Goal: Task Accomplishment & Management: Use online tool/utility

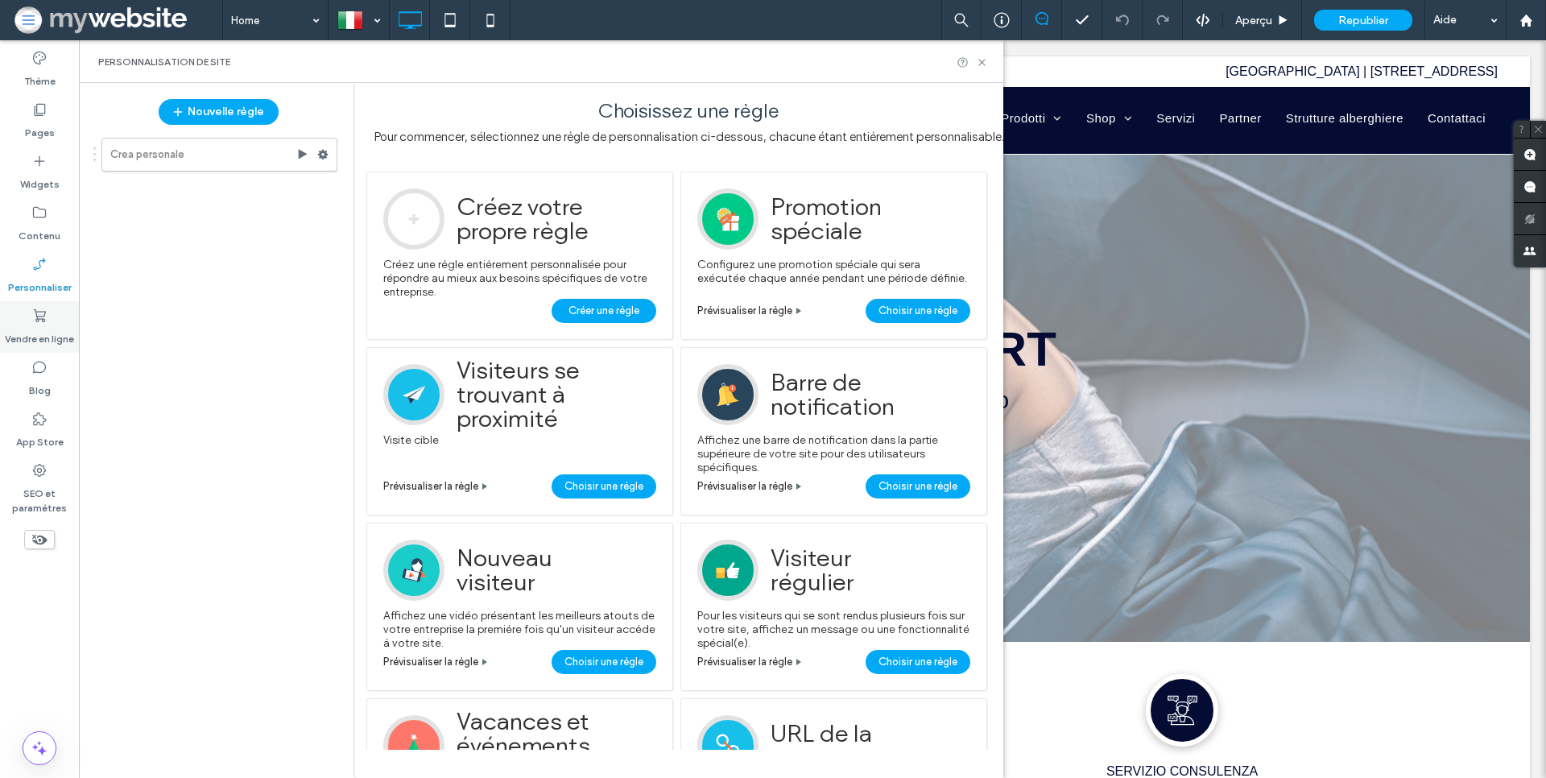
click at [38, 329] on label "Vendre en ligne" at bounding box center [39, 335] width 69 height 23
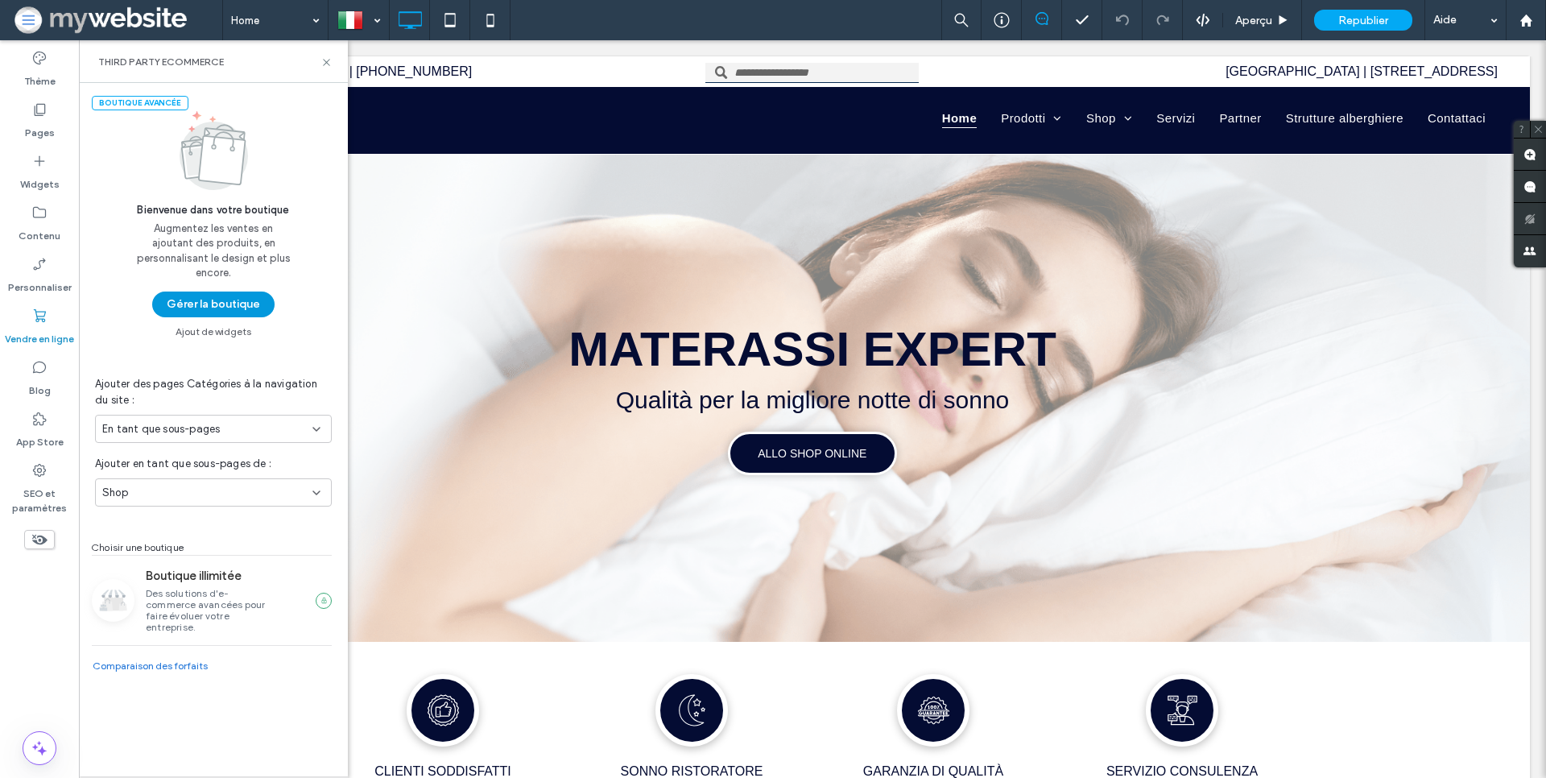
click at [220, 312] on button "Gérer la boutique" at bounding box center [213, 305] width 122 height 26
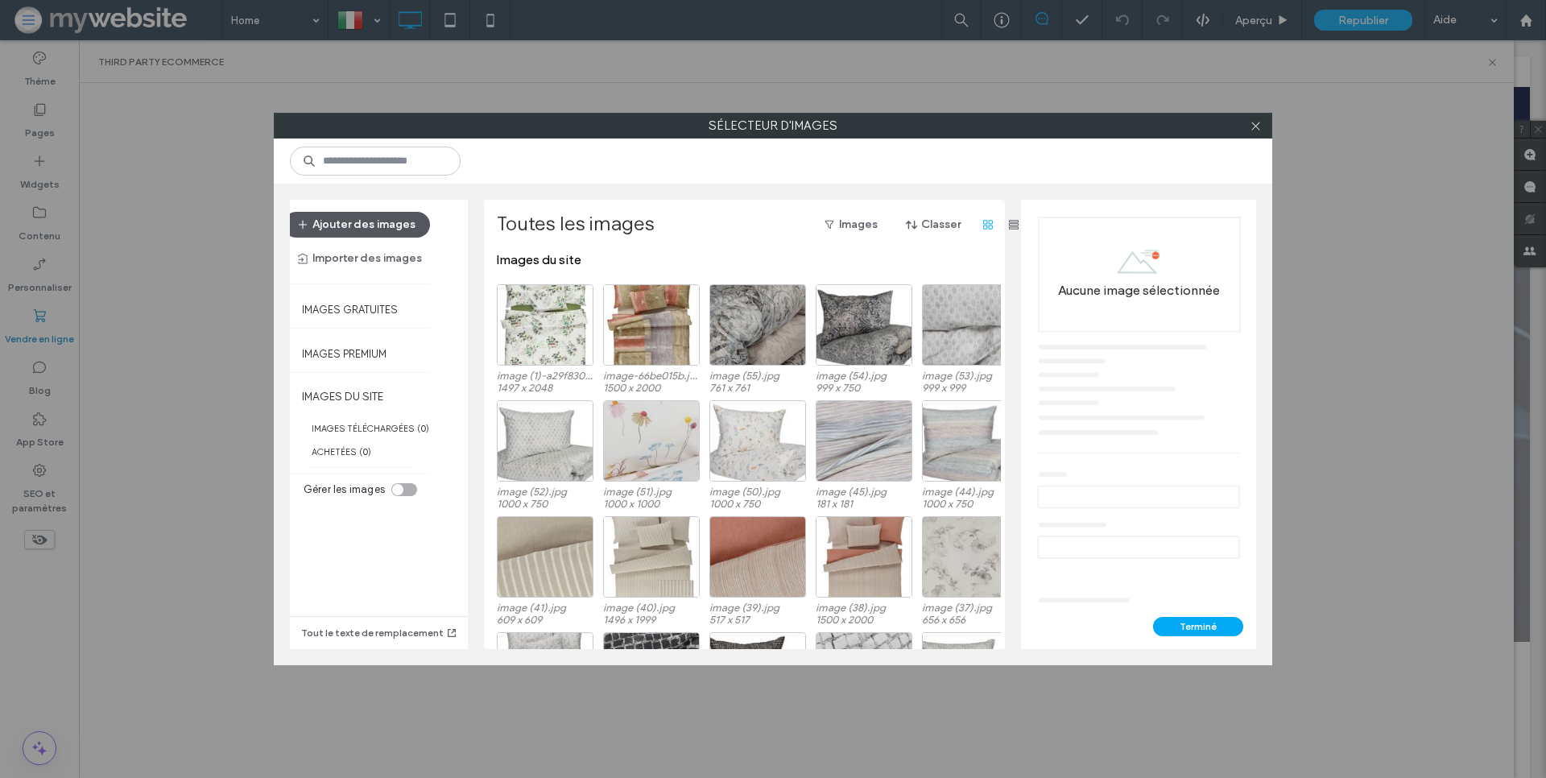
click at [341, 227] on button "Ajouter des images" at bounding box center [356, 225] width 147 height 26
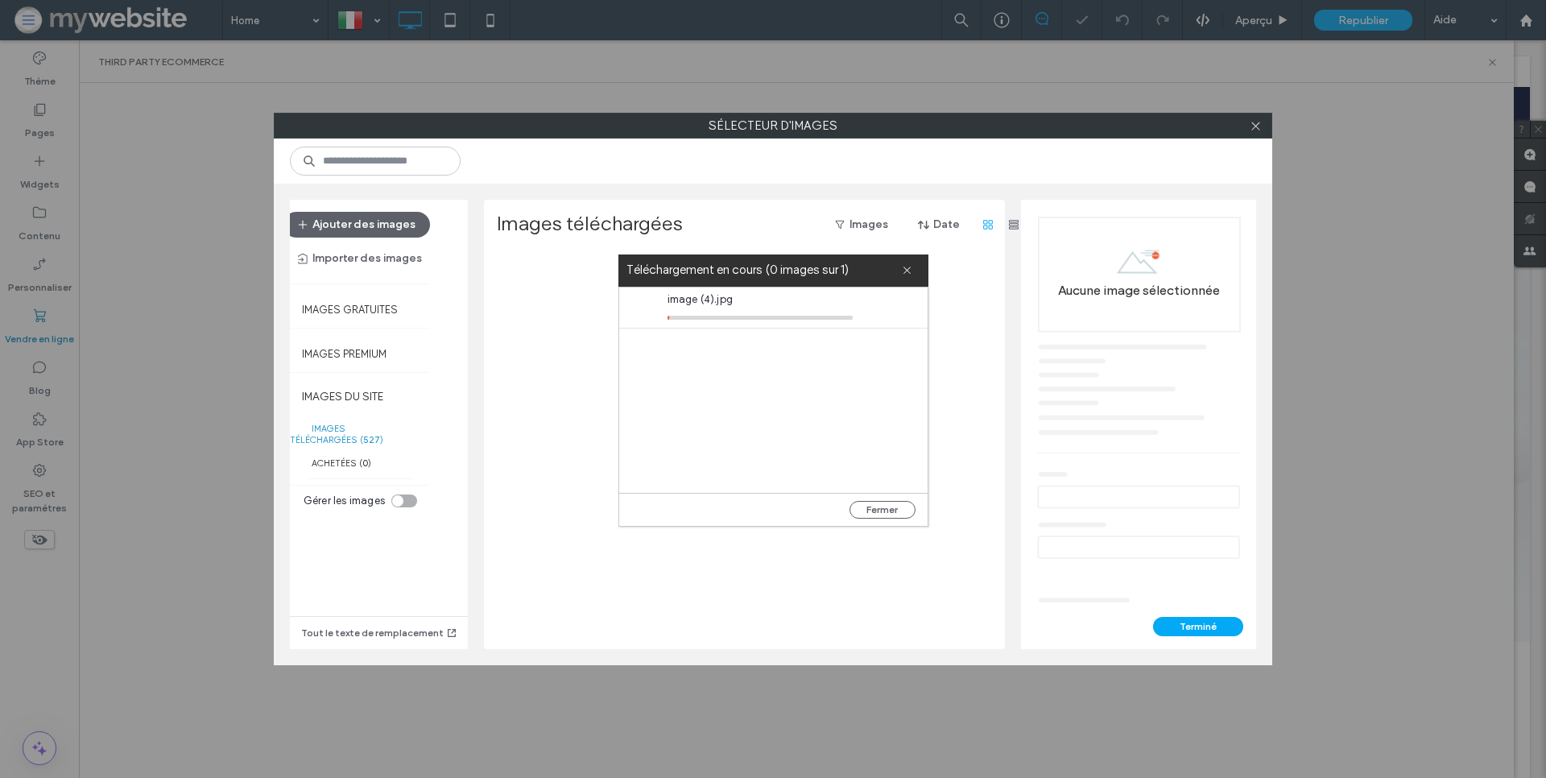
click at [1179, 627] on button "Terminé" at bounding box center [1198, 626] width 90 height 19
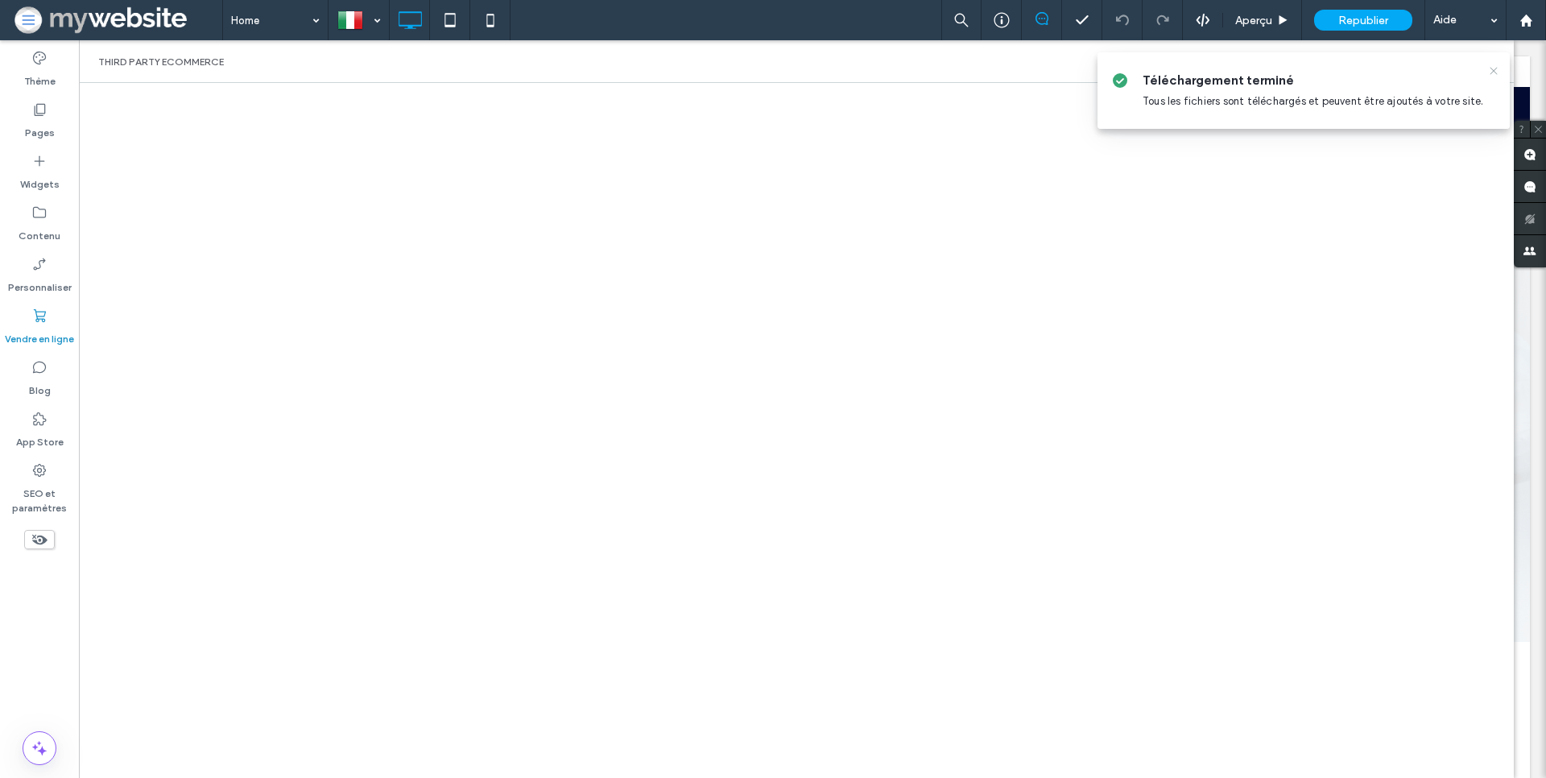
click at [1491, 71] on icon at bounding box center [1493, 70] width 13 height 13
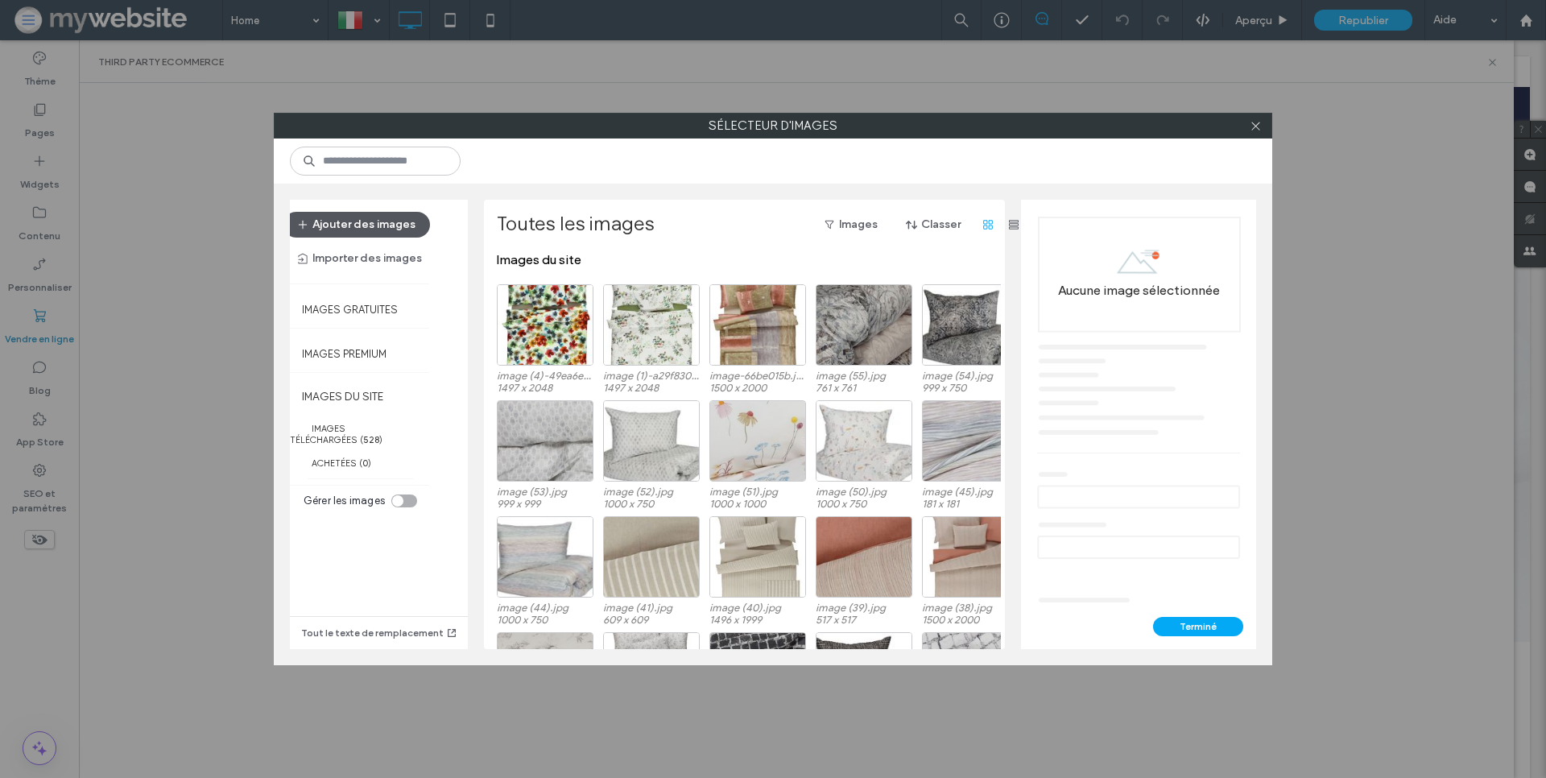
click at [364, 222] on button "Ajouter des images" at bounding box center [356, 225] width 147 height 26
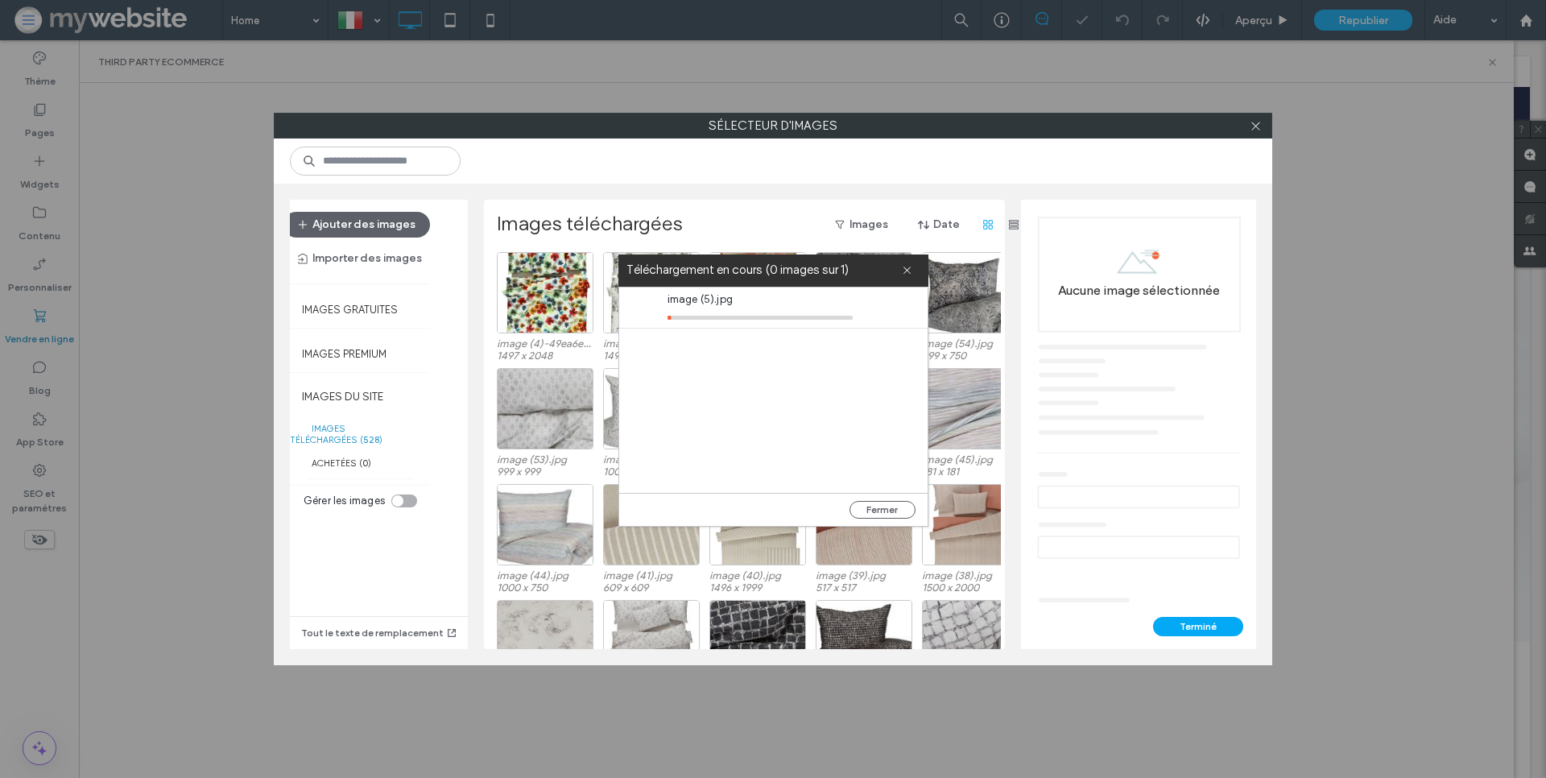
click at [1177, 627] on button "Terminé" at bounding box center [1198, 626] width 90 height 19
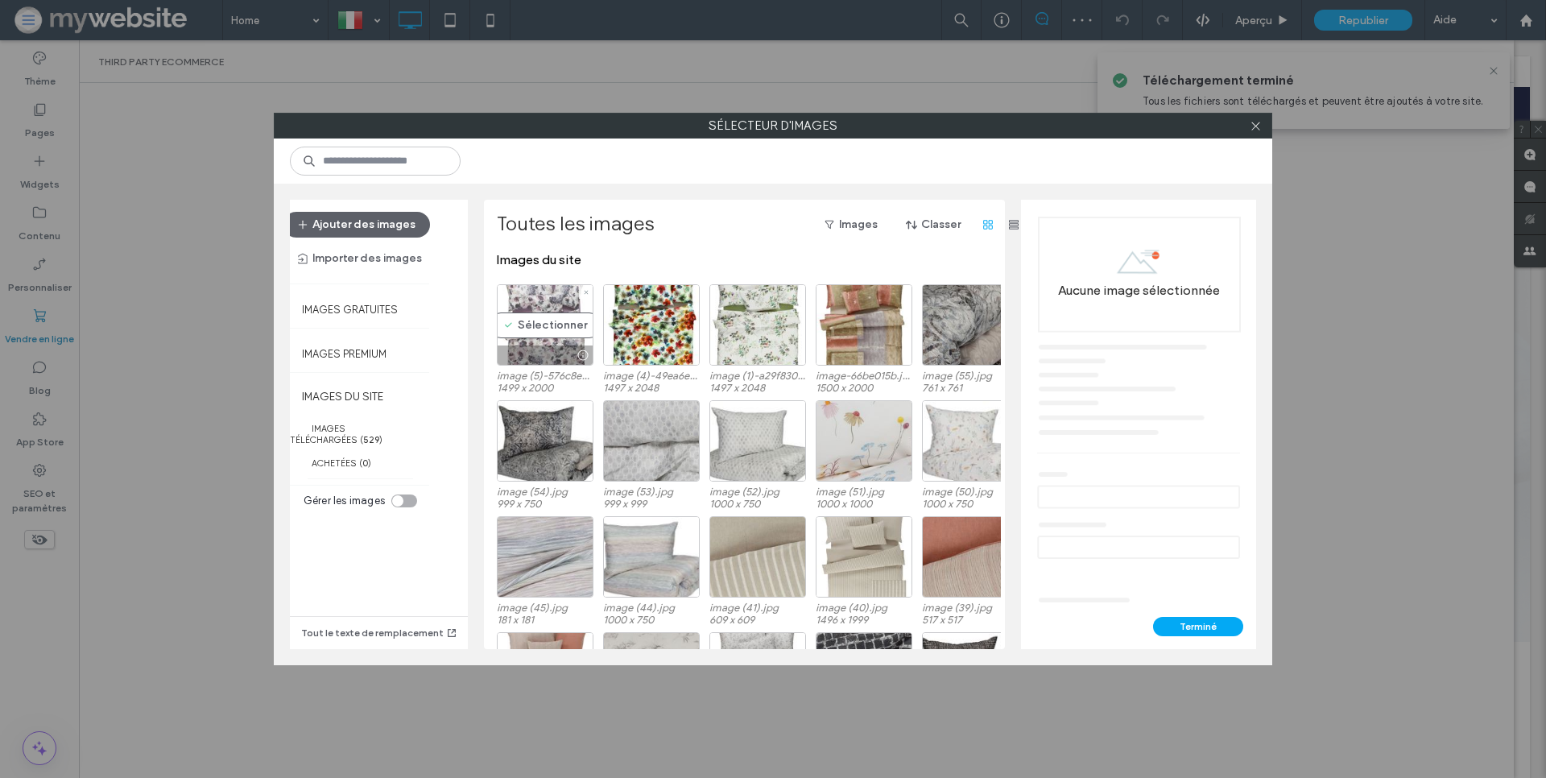
click at [544, 318] on div "Sélectionner" at bounding box center [545, 324] width 97 height 81
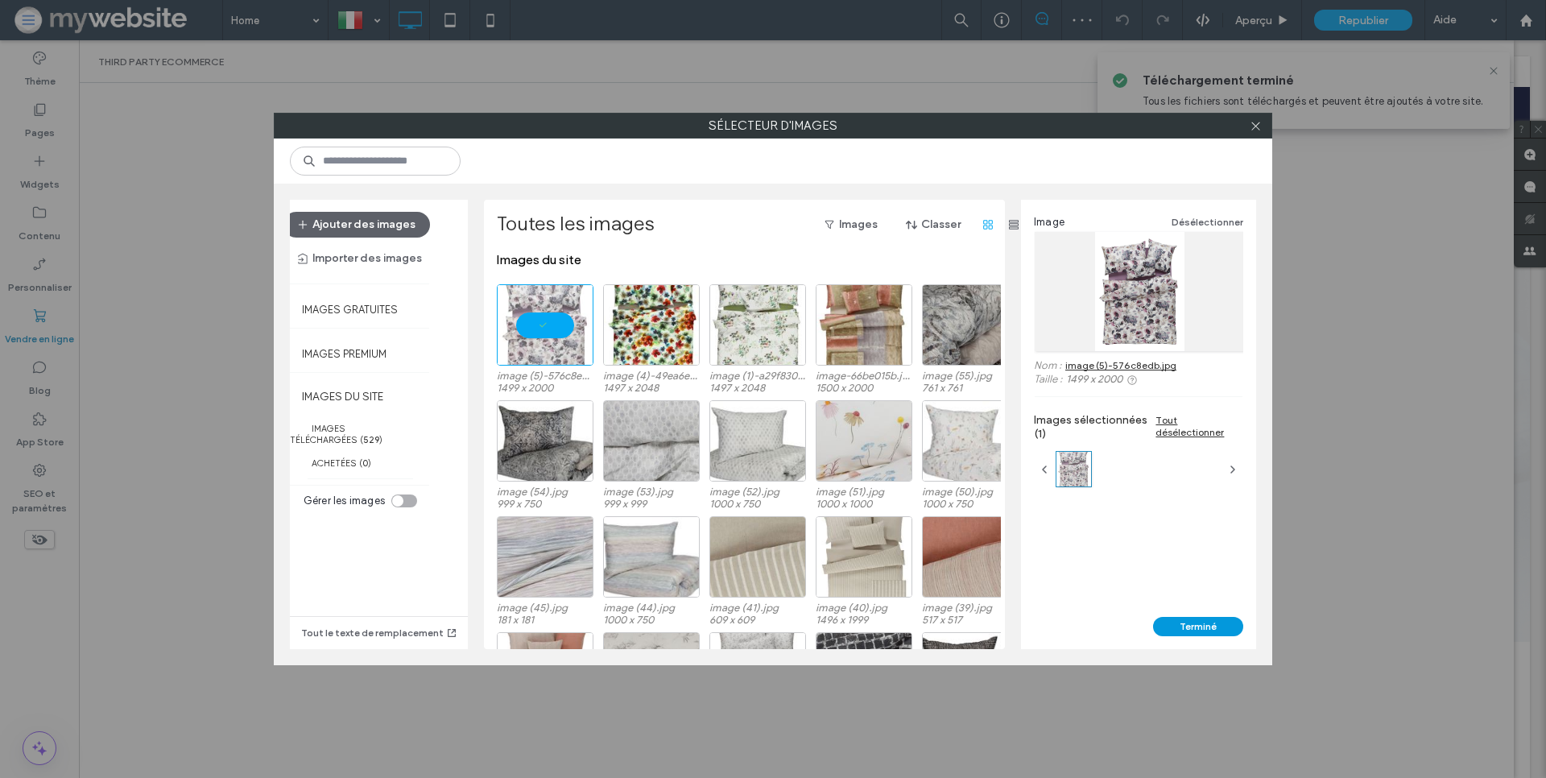
click at [1171, 635] on button "Terminé" at bounding box center [1198, 626] width 90 height 19
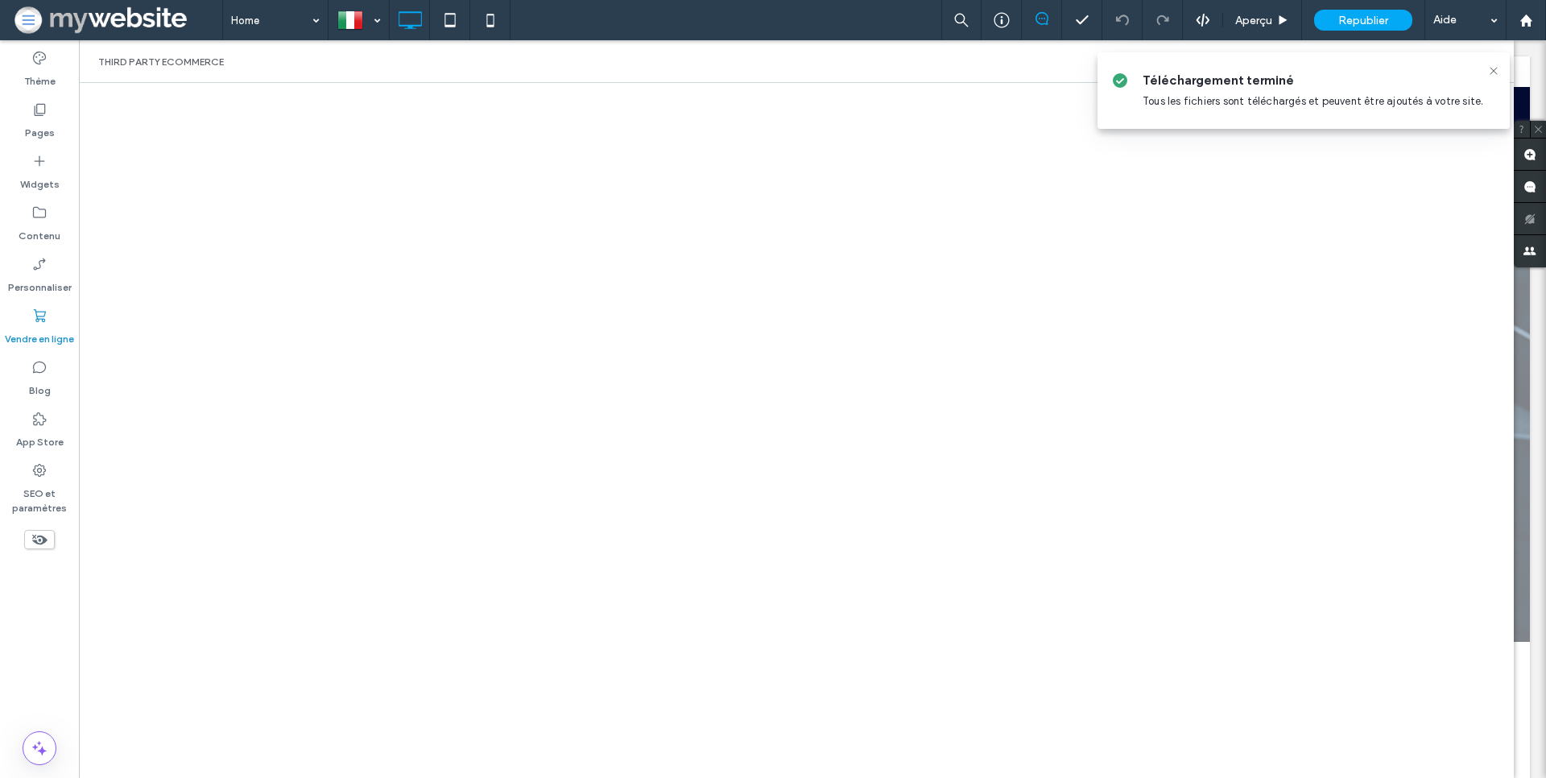
click at [1494, 78] on span "Téléchargement terminé" at bounding box center [1320, 81] width 354 height 18
drag, startPoint x: 1494, startPoint y: 72, endPoint x: 1492, endPoint y: 84, distance: 11.4
click at [1494, 72] on icon at bounding box center [1493, 70] width 13 height 13
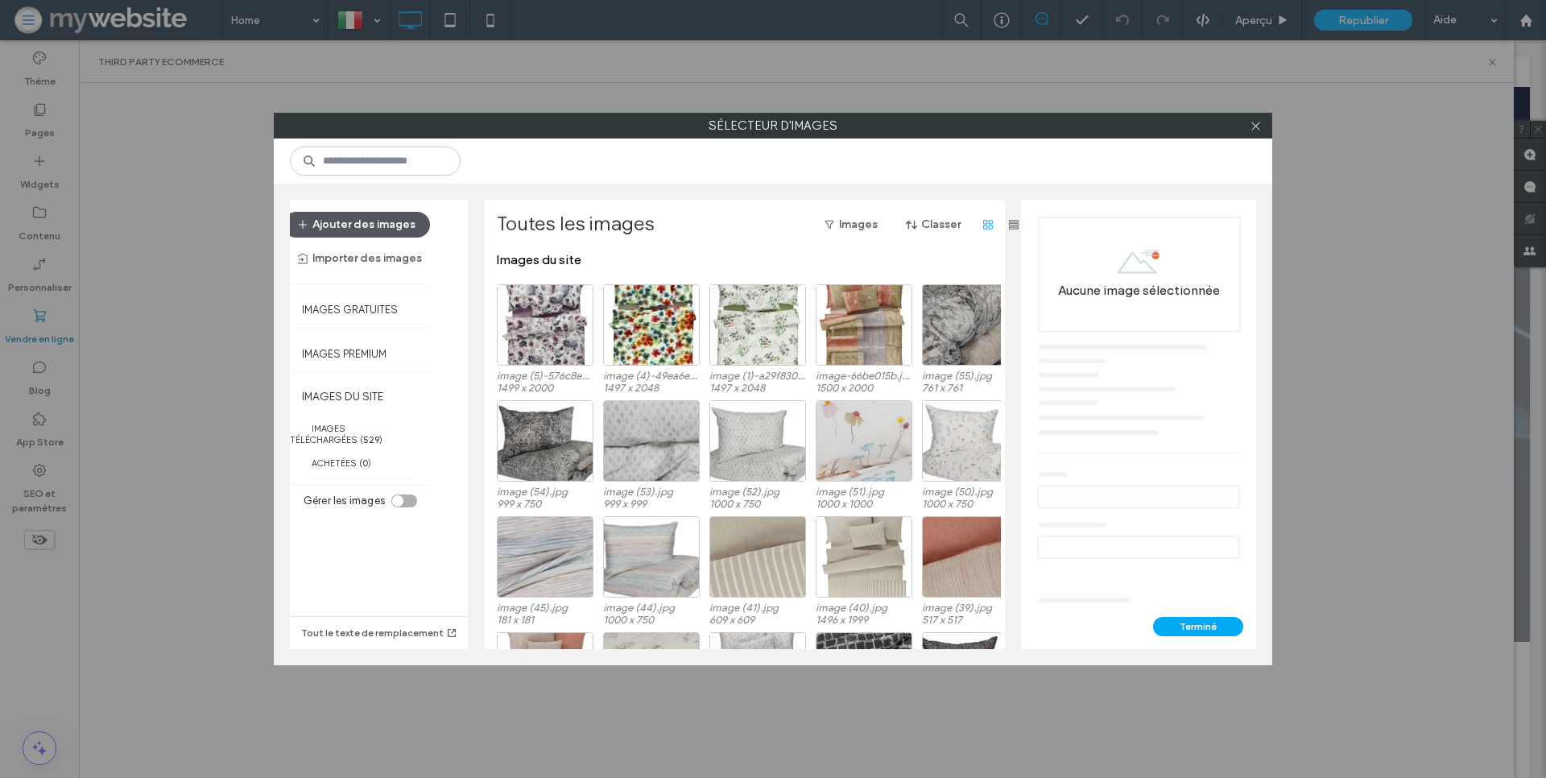
click at [381, 231] on button "Ajouter des images" at bounding box center [356, 225] width 147 height 26
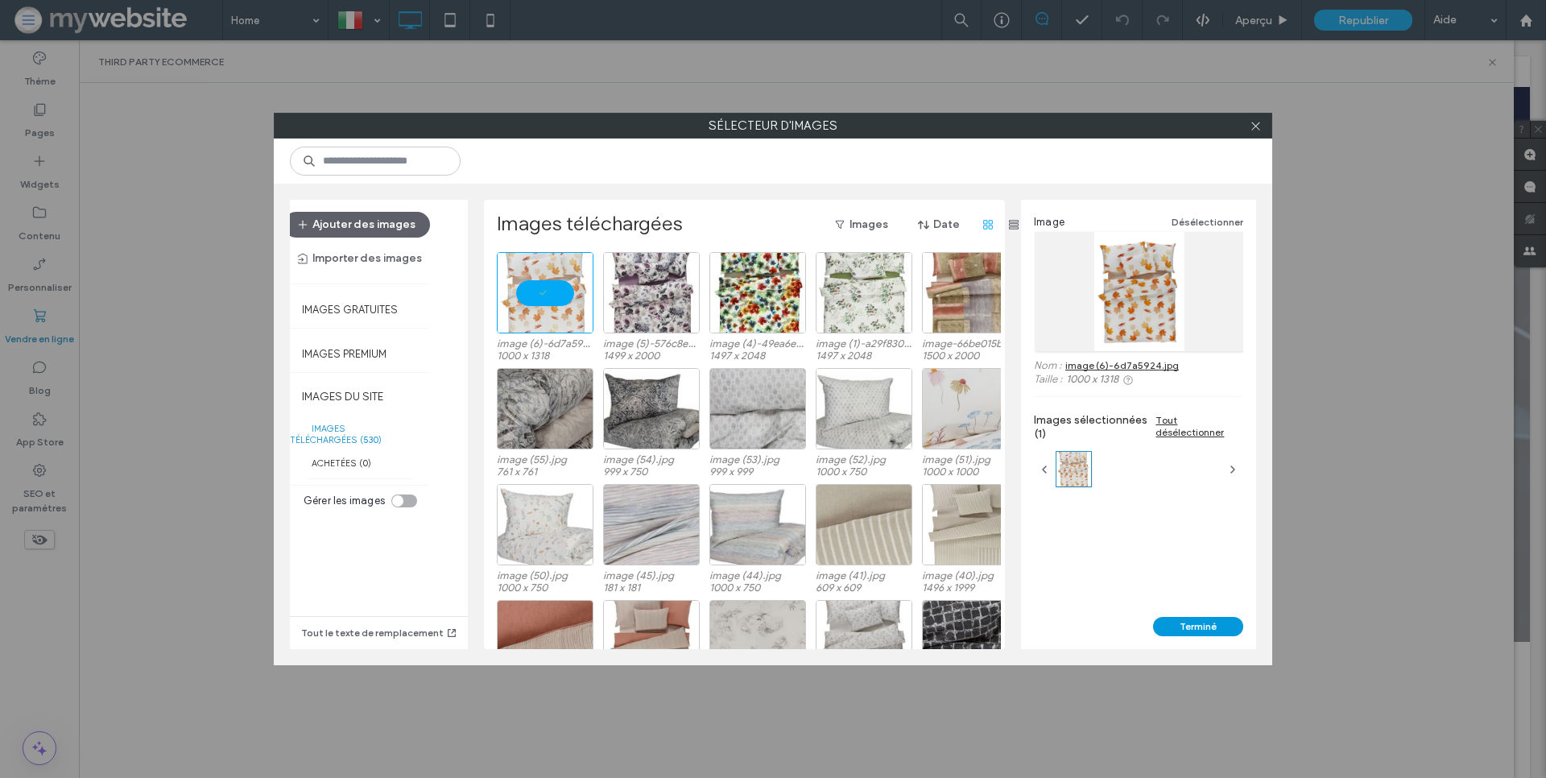
click at [1177, 630] on button "Terminé" at bounding box center [1198, 626] width 90 height 19
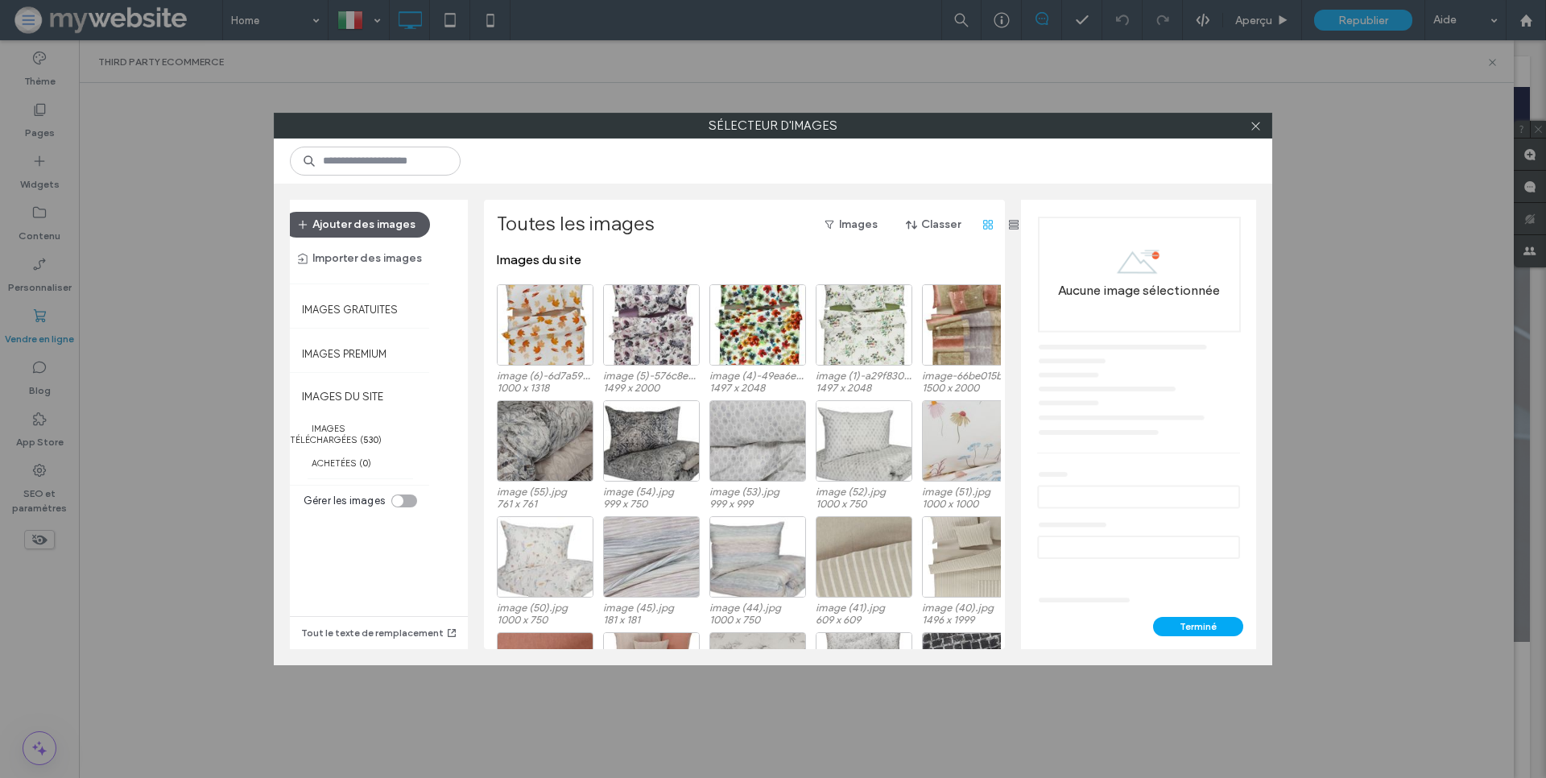
click at [365, 228] on button "Ajouter des images" at bounding box center [356, 225] width 147 height 26
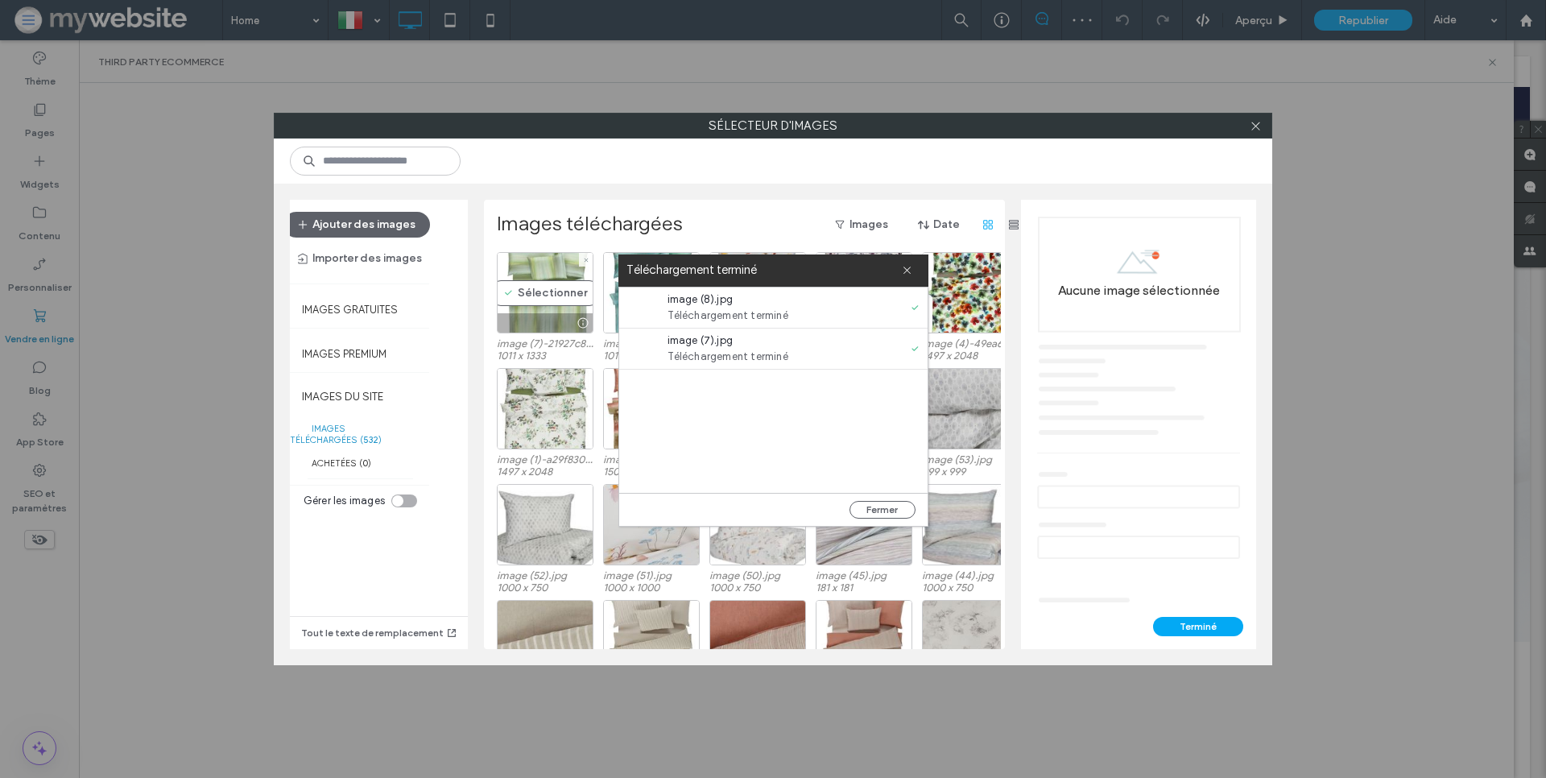
click at [527, 298] on div "Sélectionner" at bounding box center [545, 292] width 97 height 81
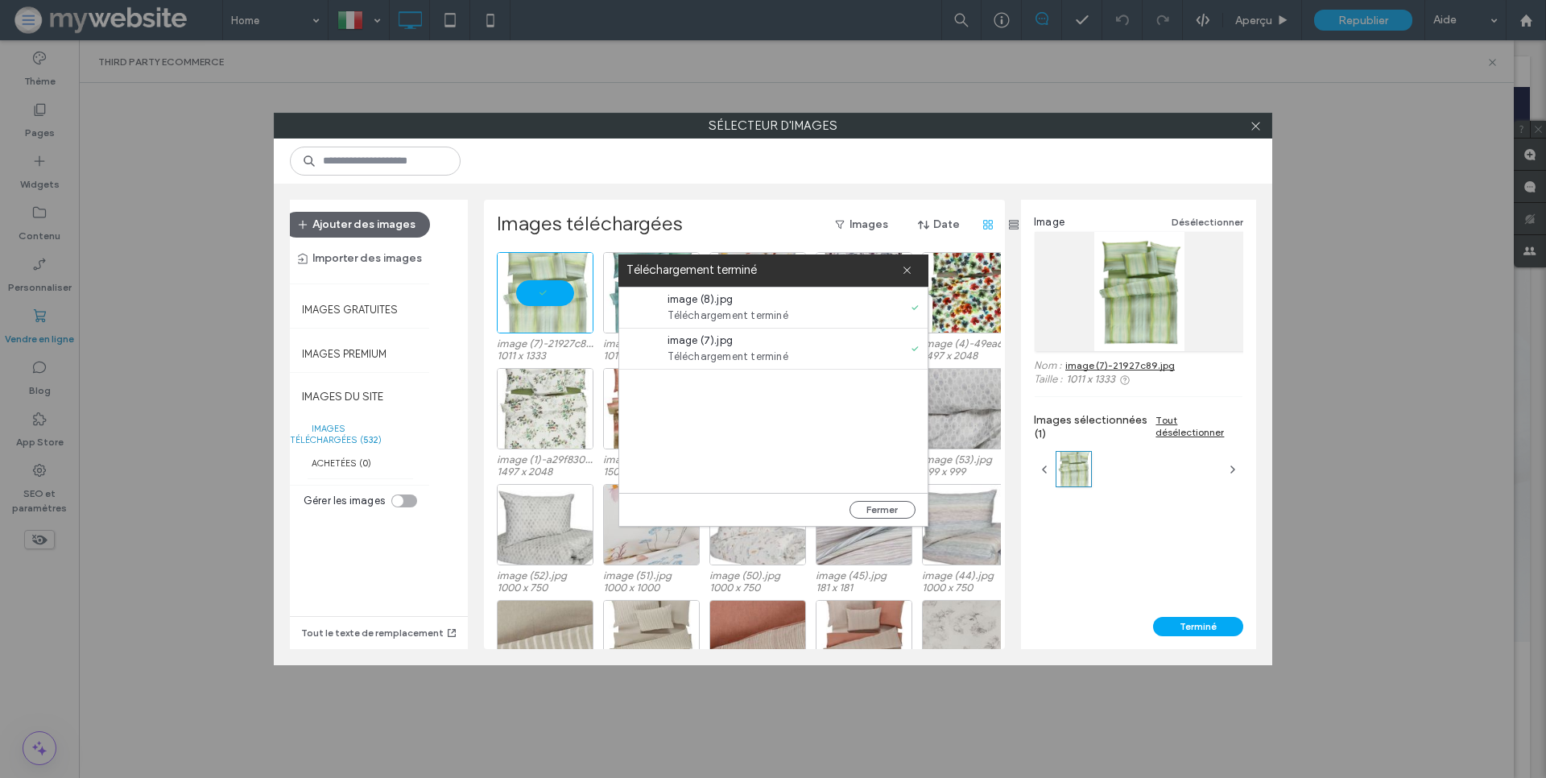
click at [900, 270] on label "Téléchargement terminé" at bounding box center [764, 270] width 275 height 22
click at [903, 271] on icon at bounding box center [907, 271] width 10 height 10
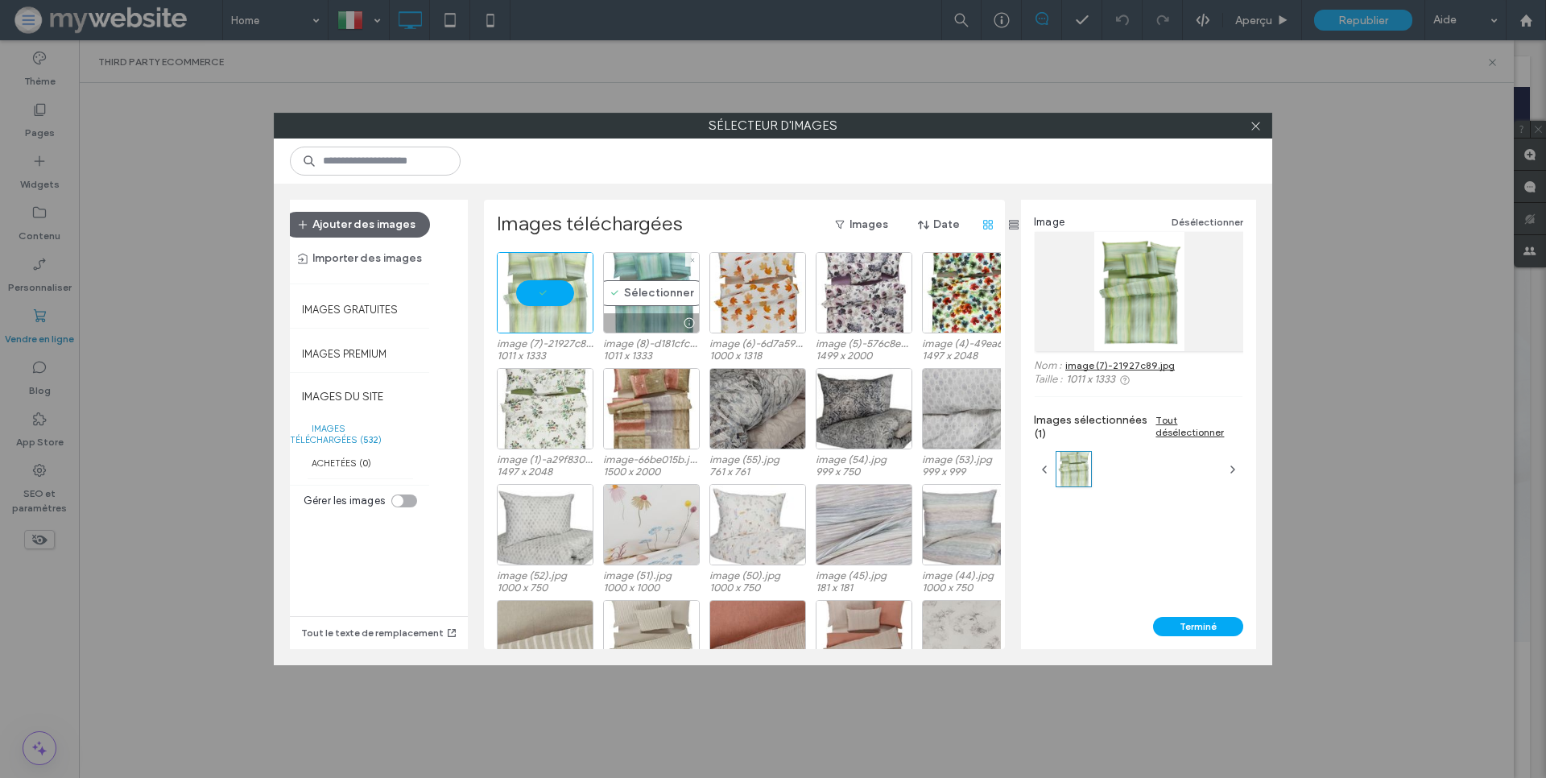
click at [660, 289] on div "Sélectionner" at bounding box center [651, 292] width 97 height 81
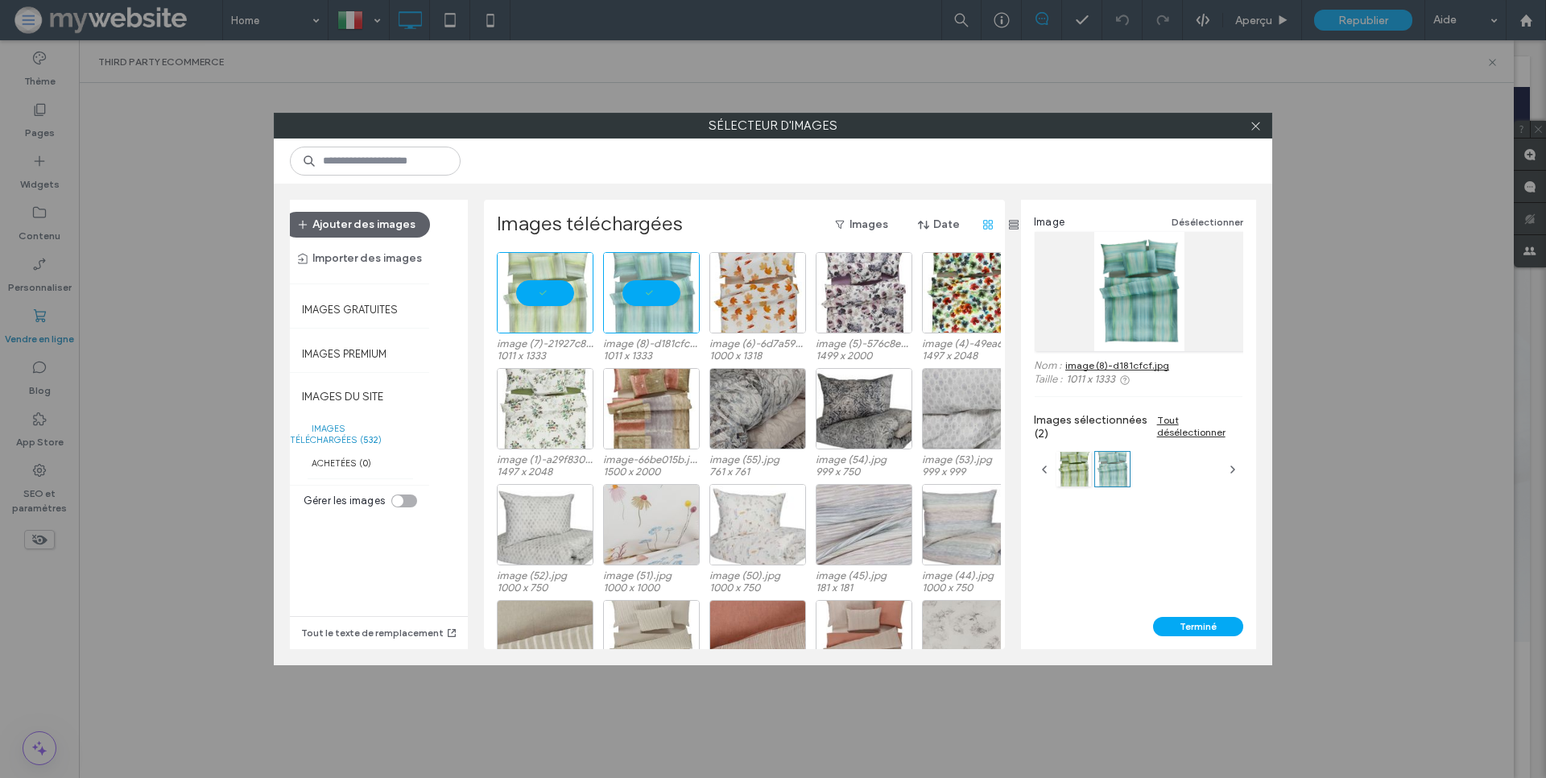
click at [1099, 514] on div "Image Désélectionner Nom : image (8)-d181cfcf.jpg Taille : 1011 x 1333 Images s…" at bounding box center [1138, 408] width 235 height 417
click at [1191, 625] on button "Terminé" at bounding box center [1198, 626] width 90 height 19
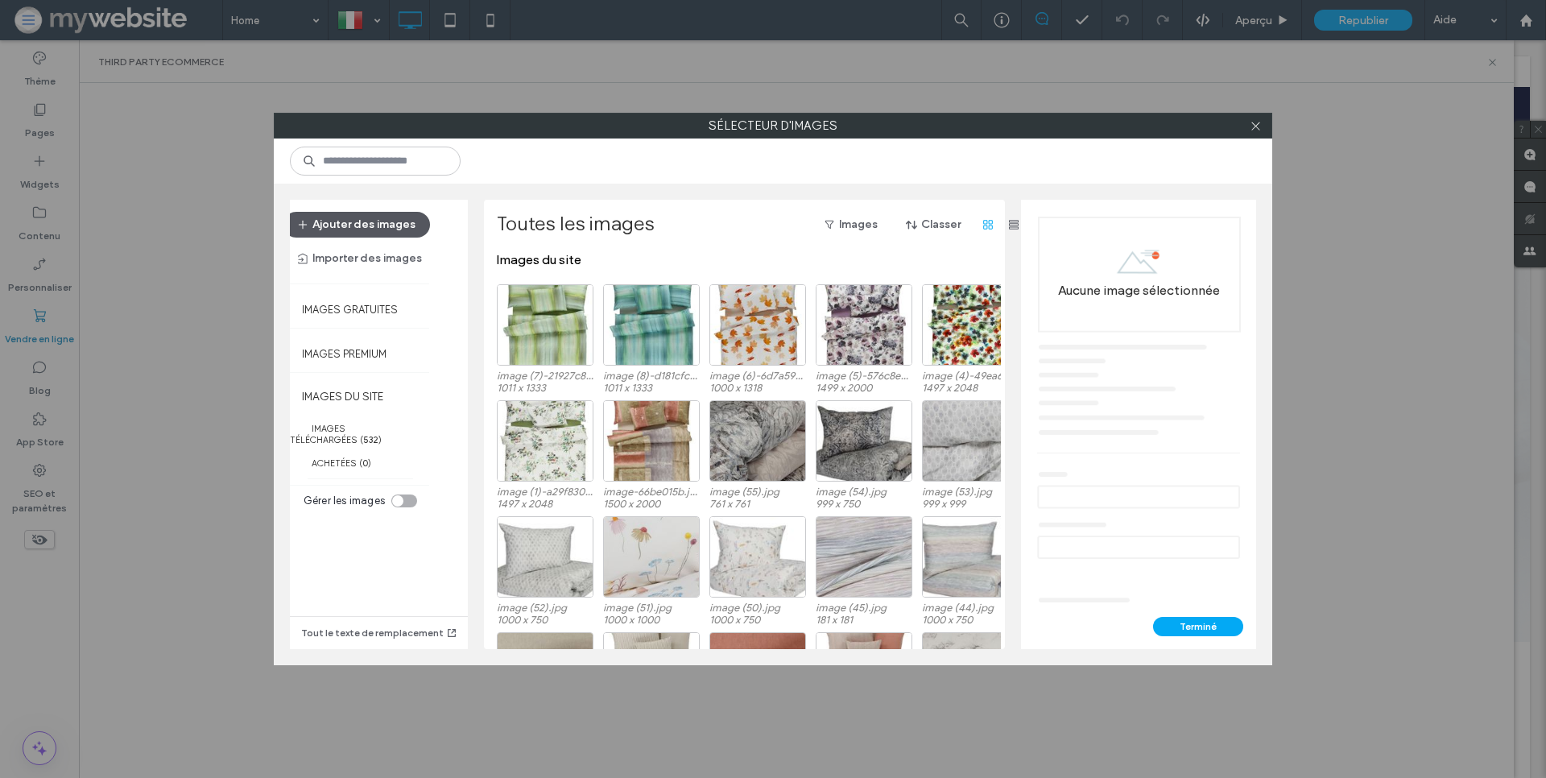
click at [387, 228] on button "Ajouter des images" at bounding box center [356, 225] width 147 height 26
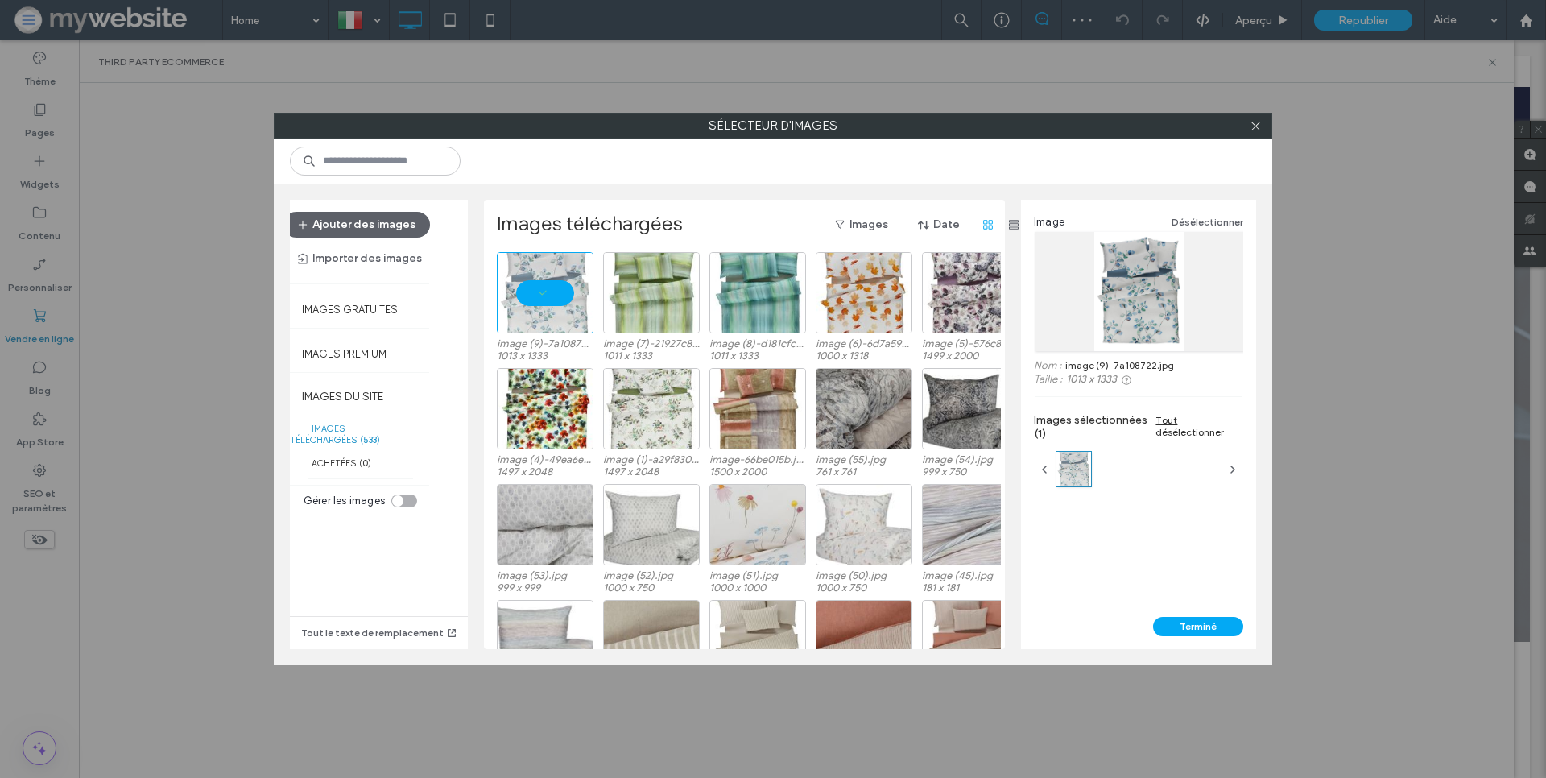
click at [1211, 625] on button "Terminé" at bounding box center [1198, 626] width 90 height 19
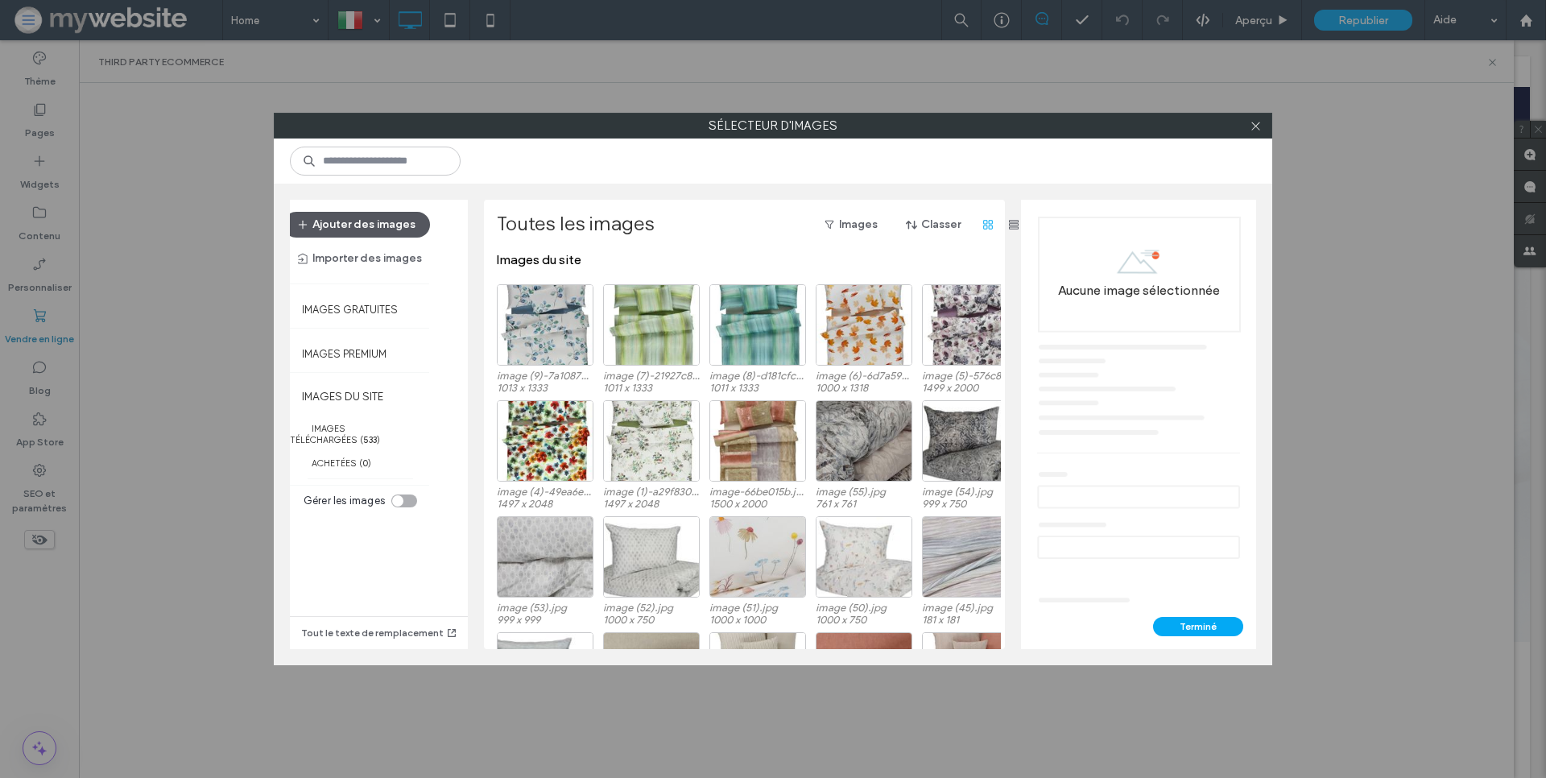
click at [393, 237] on button "Ajouter des images" at bounding box center [356, 225] width 147 height 26
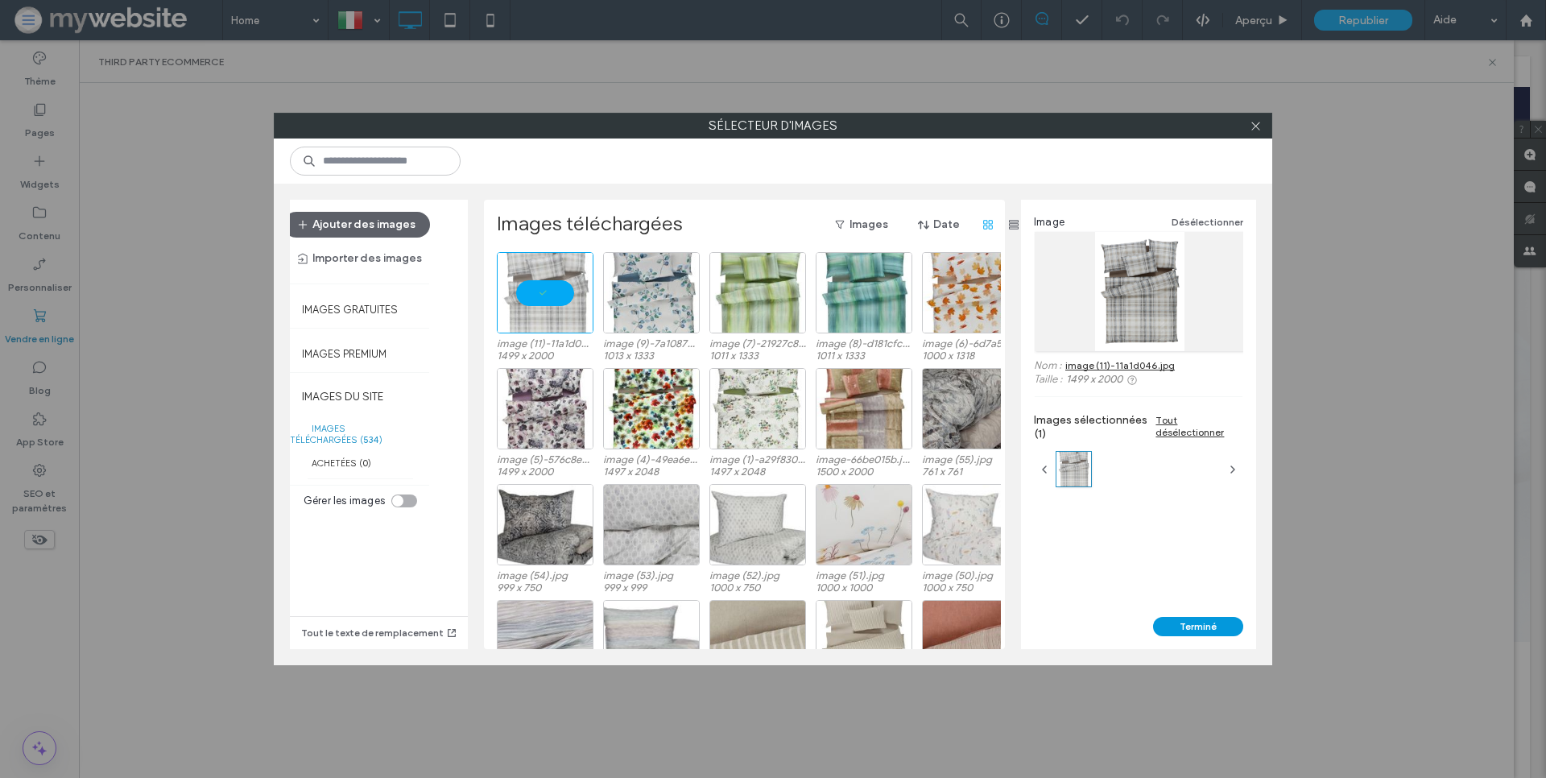
click at [1194, 620] on button "Terminé" at bounding box center [1198, 626] width 90 height 19
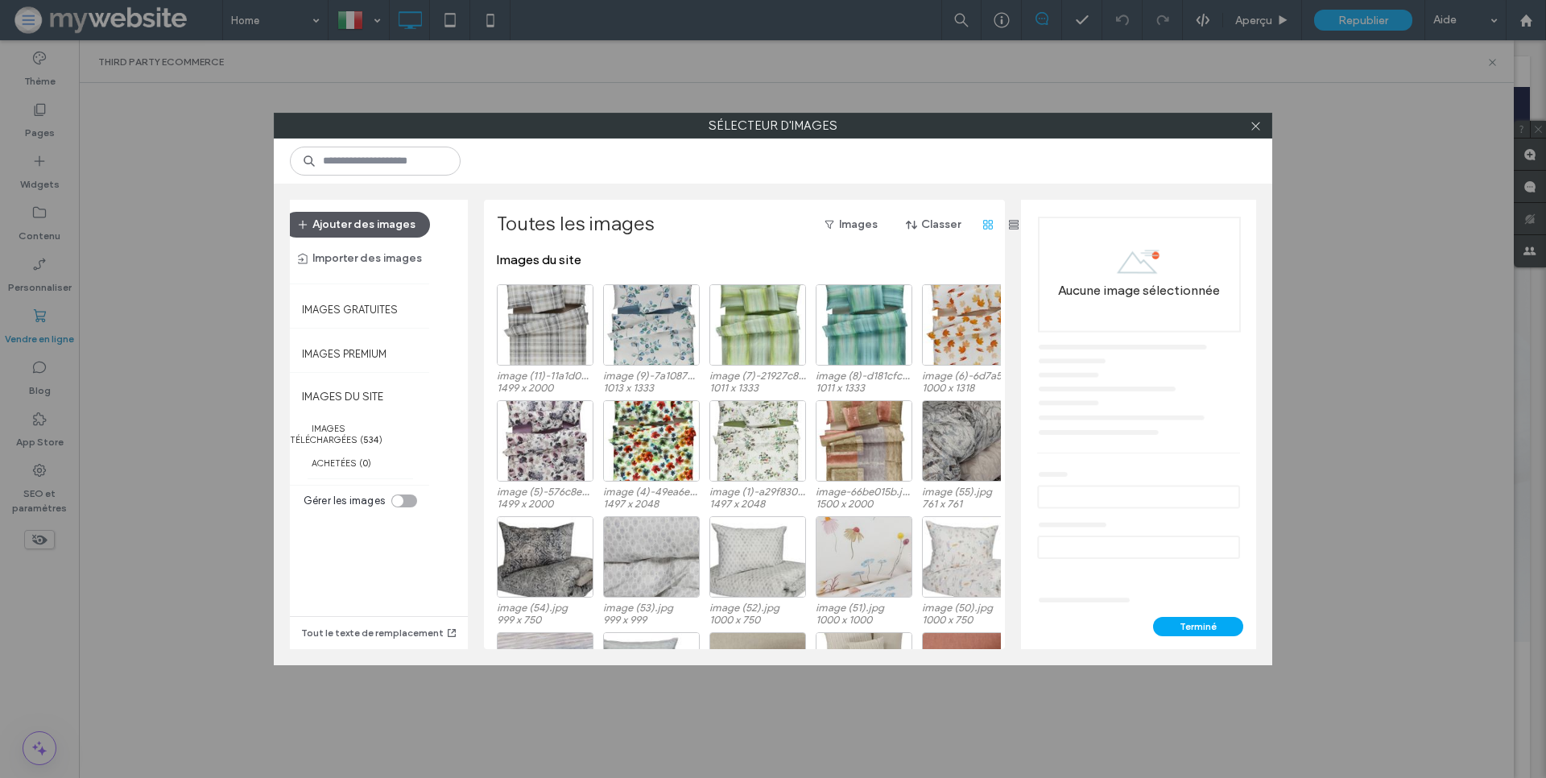
click at [384, 231] on button "Ajouter des images" at bounding box center [356, 225] width 147 height 26
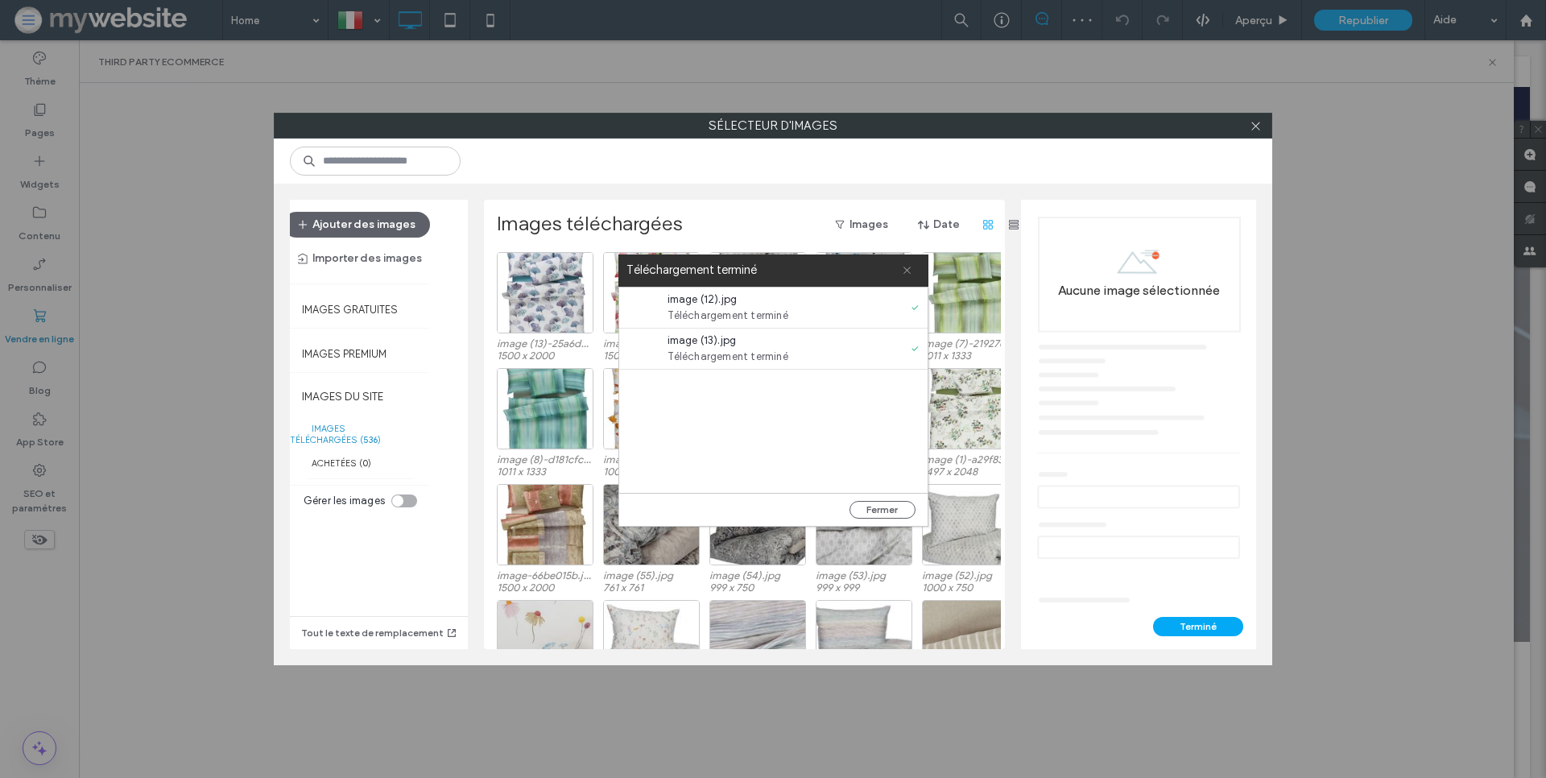
click at [905, 272] on icon at bounding box center [907, 270] width 10 height 10
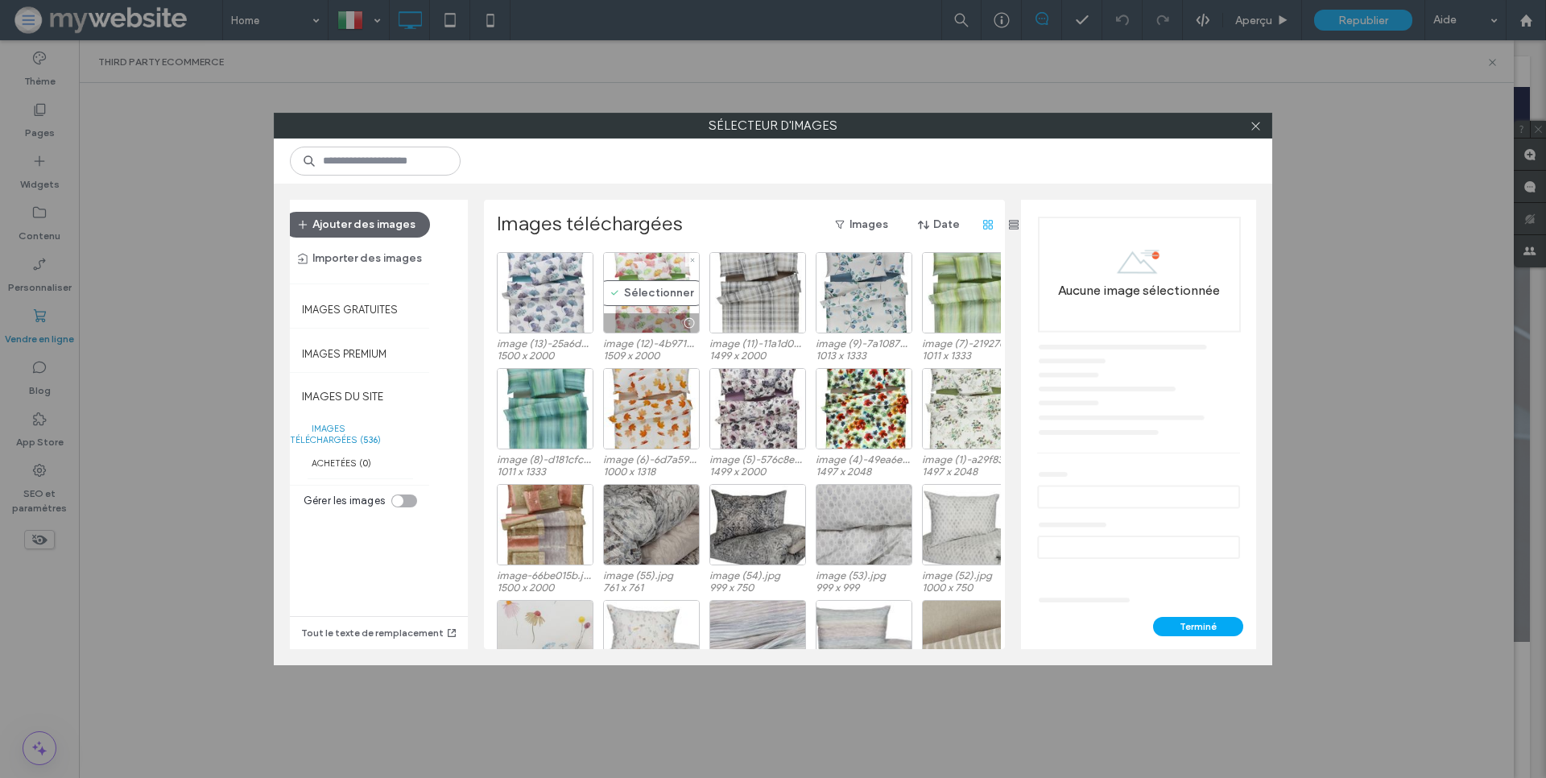
click at [652, 295] on div "Sélectionner" at bounding box center [651, 292] width 97 height 81
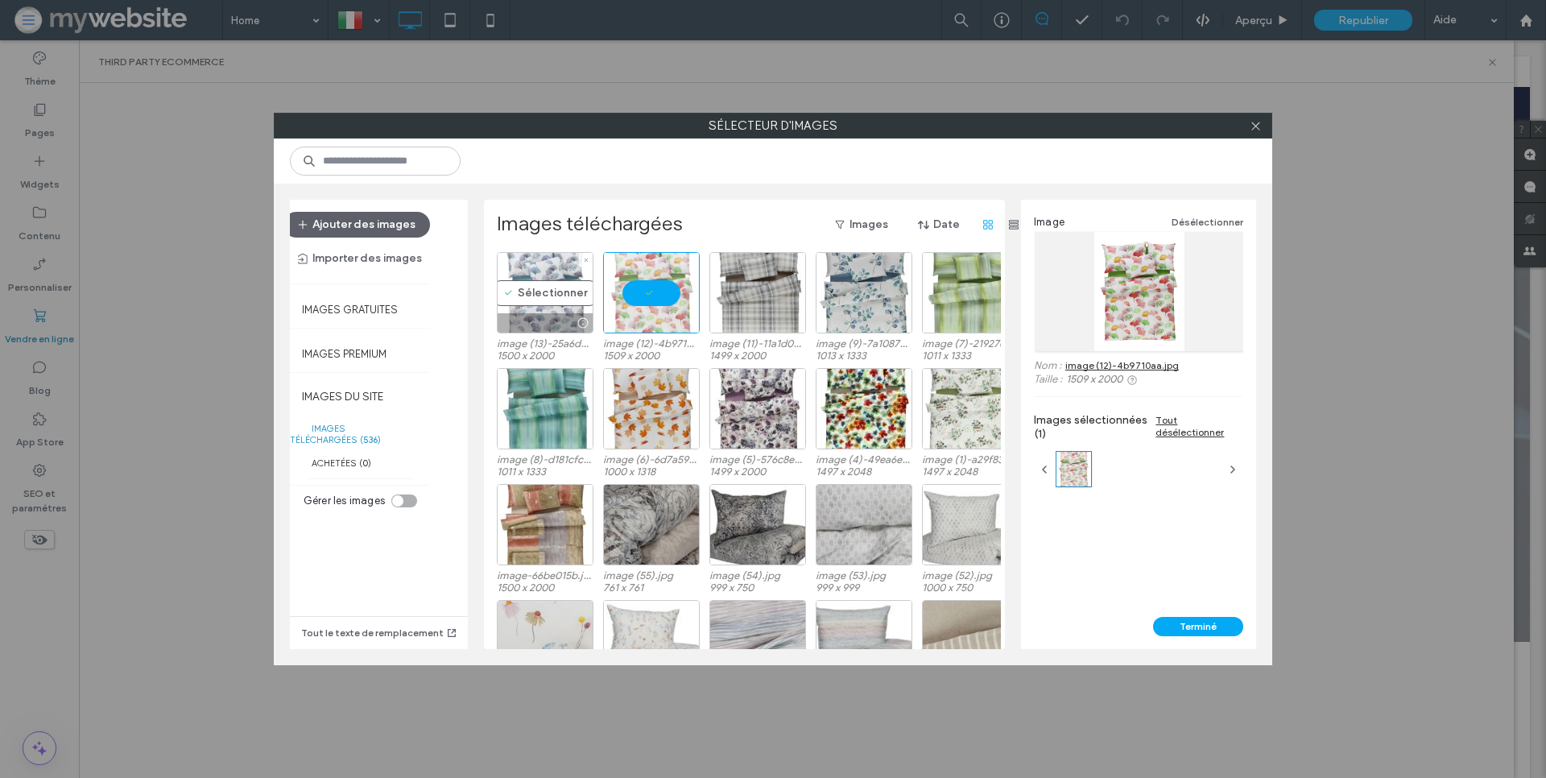
click at [536, 297] on div "Sélectionner" at bounding box center [545, 292] width 97 height 81
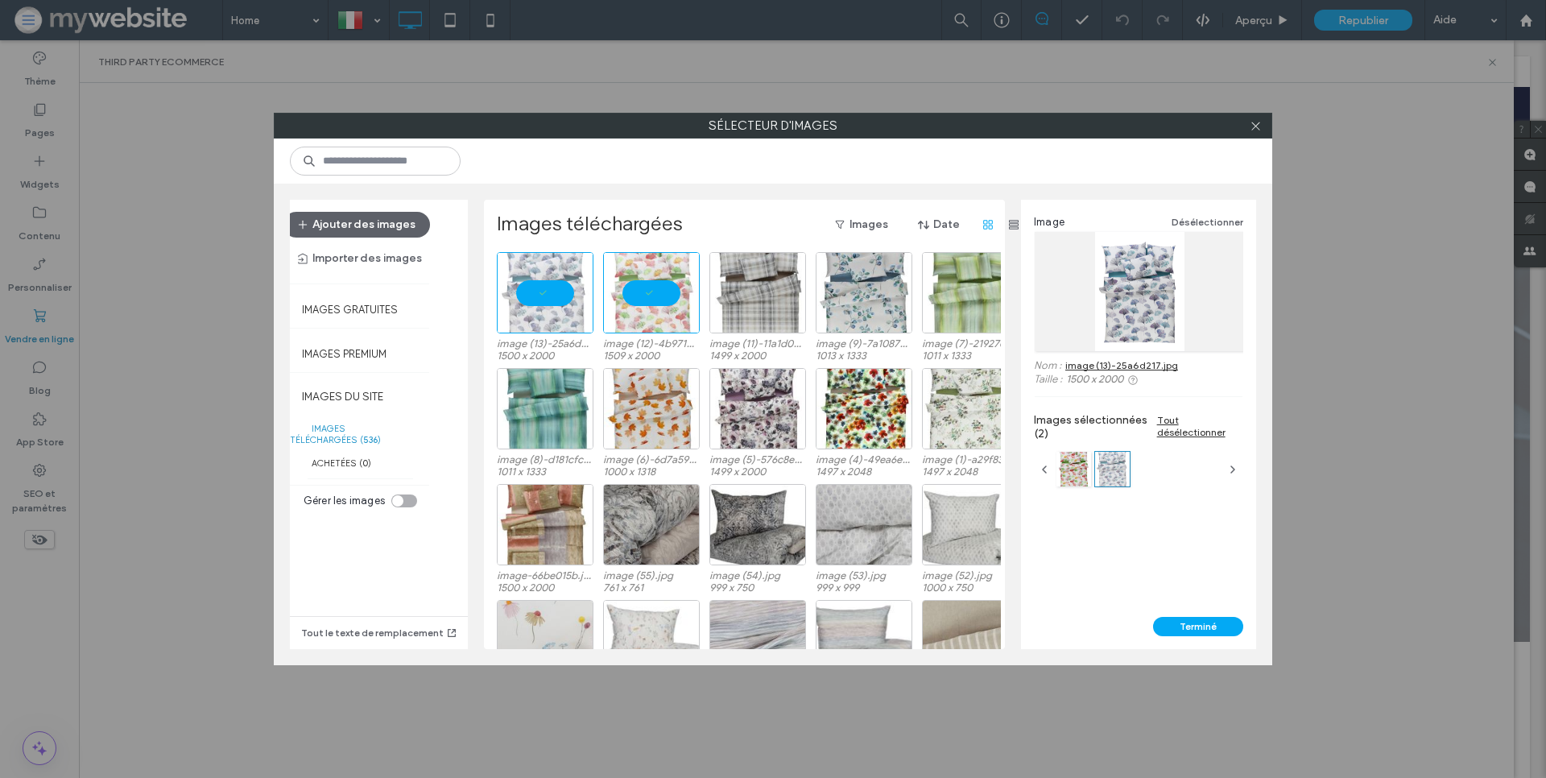
click at [1165, 634] on button "Terminé" at bounding box center [1198, 626] width 90 height 19
